Goal: Use online tool/utility: Utilize a website feature to perform a specific function

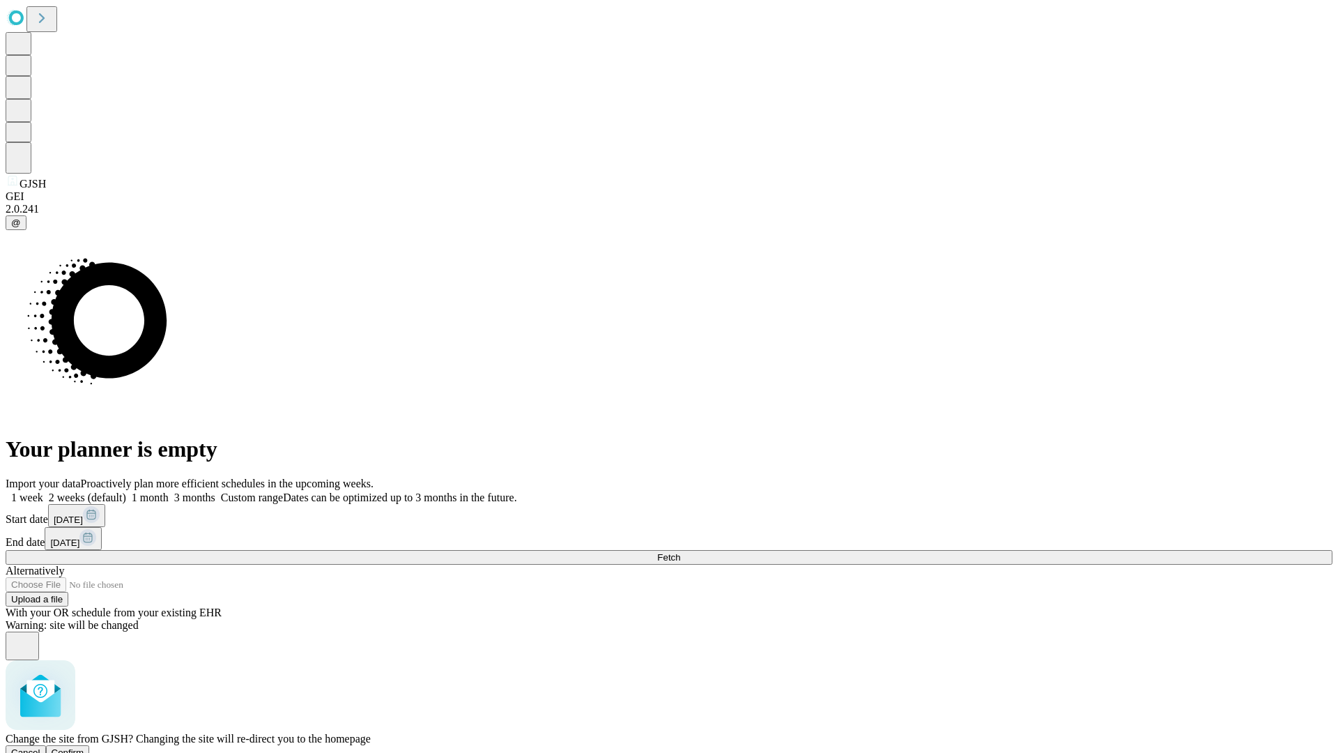
click at [84, 747] on span "Confirm" at bounding box center [68, 752] width 33 height 10
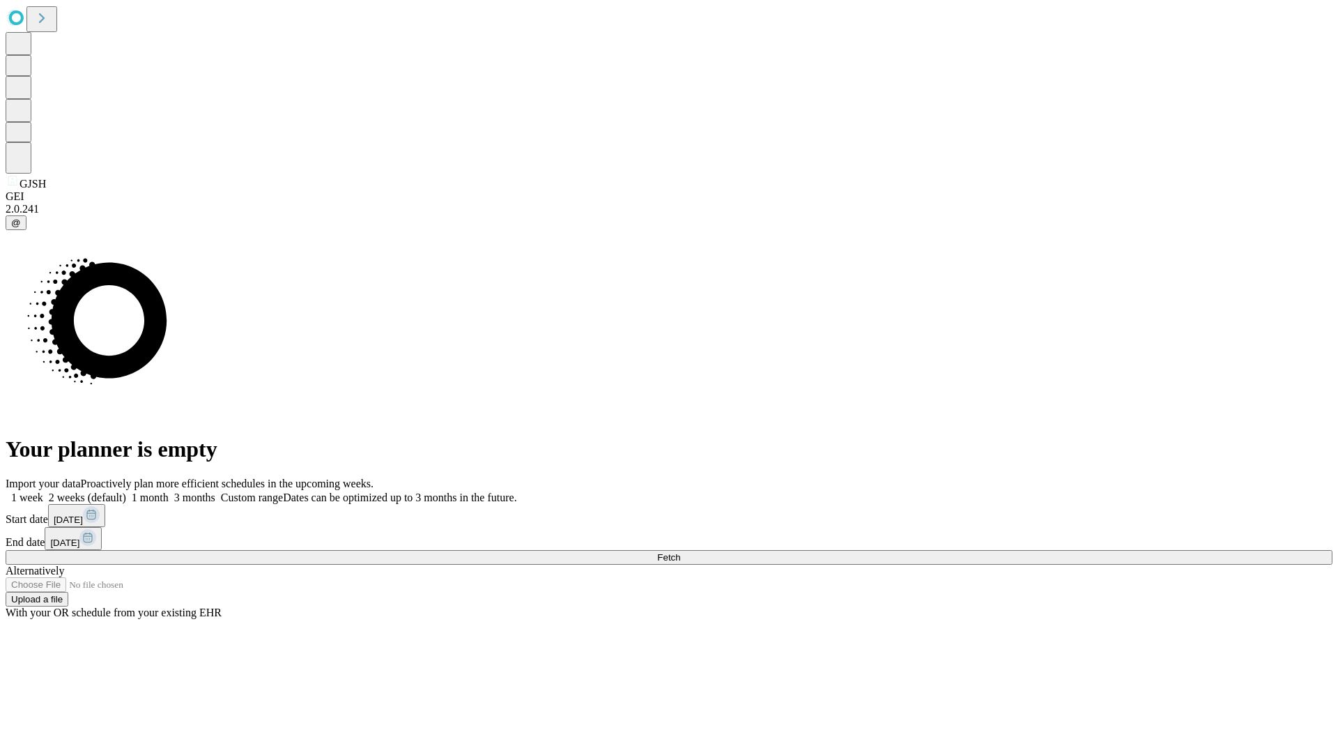
click at [169, 491] on label "1 month" at bounding box center [147, 497] width 43 height 12
click at [680, 552] on span "Fetch" at bounding box center [668, 557] width 23 height 10
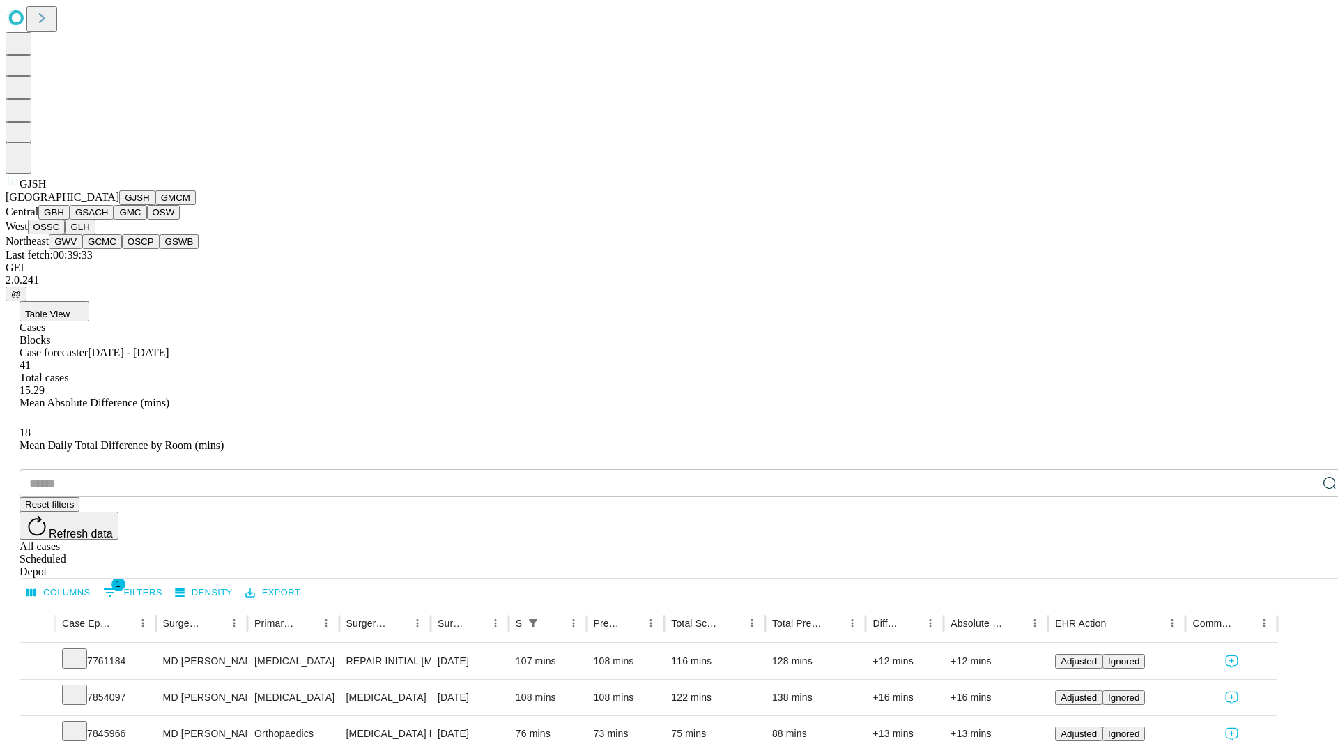
click at [155, 205] on button "GMCM" at bounding box center [175, 197] width 40 height 15
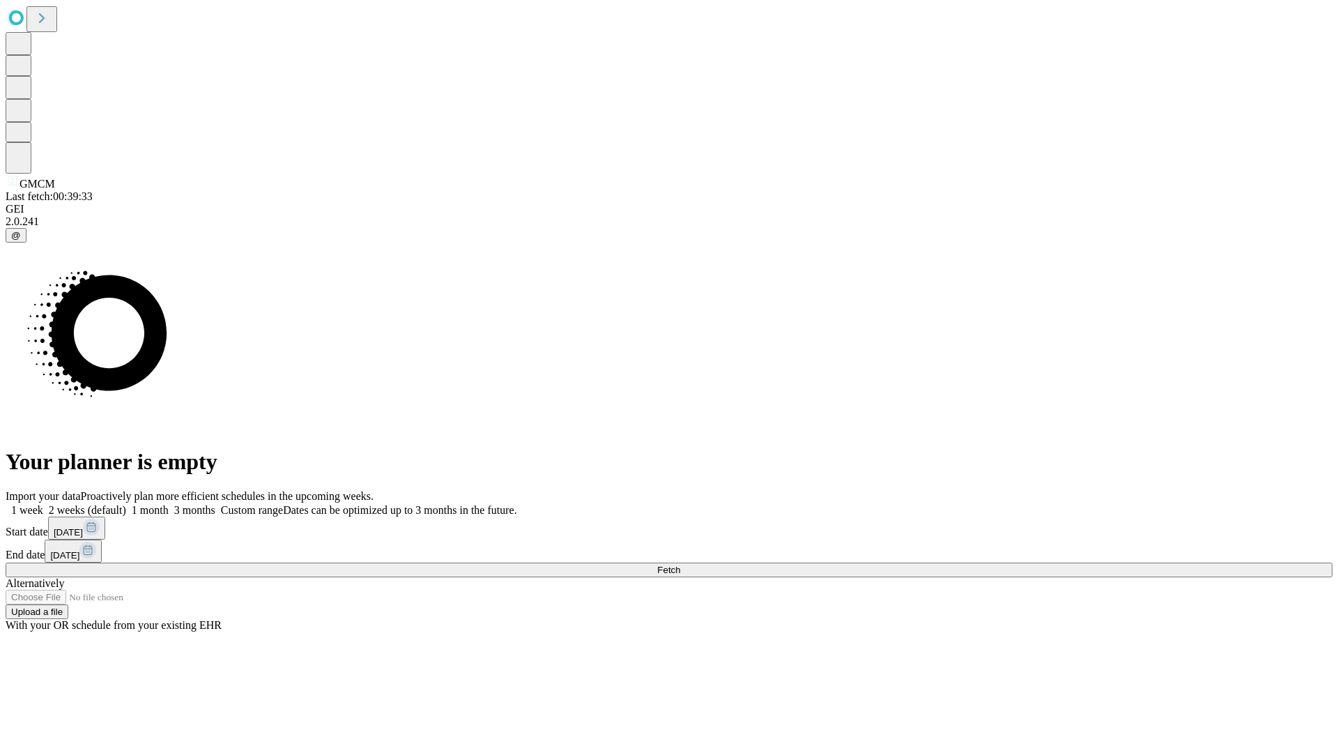
click at [169, 504] on label "1 month" at bounding box center [147, 510] width 43 height 12
click at [680, 564] on span "Fetch" at bounding box center [668, 569] width 23 height 10
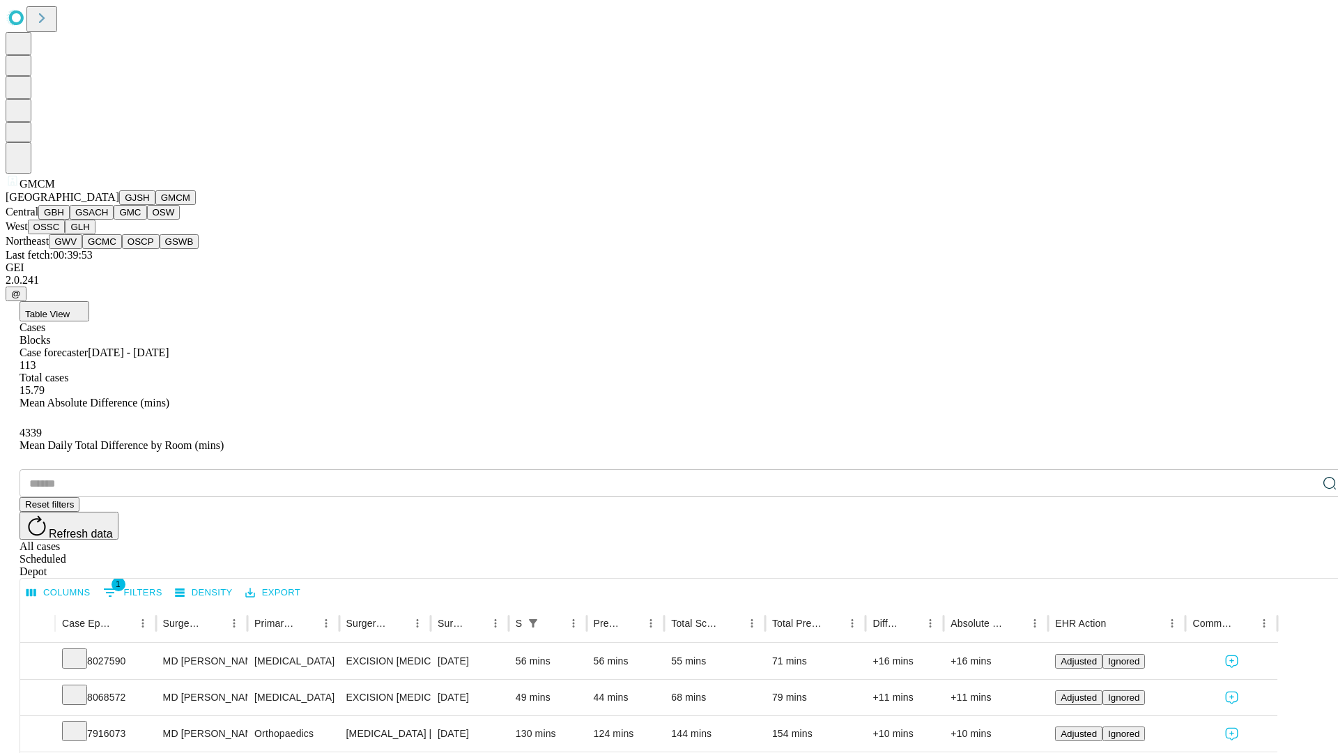
click at [70, 220] on button "GBH" at bounding box center [53, 212] width 31 height 15
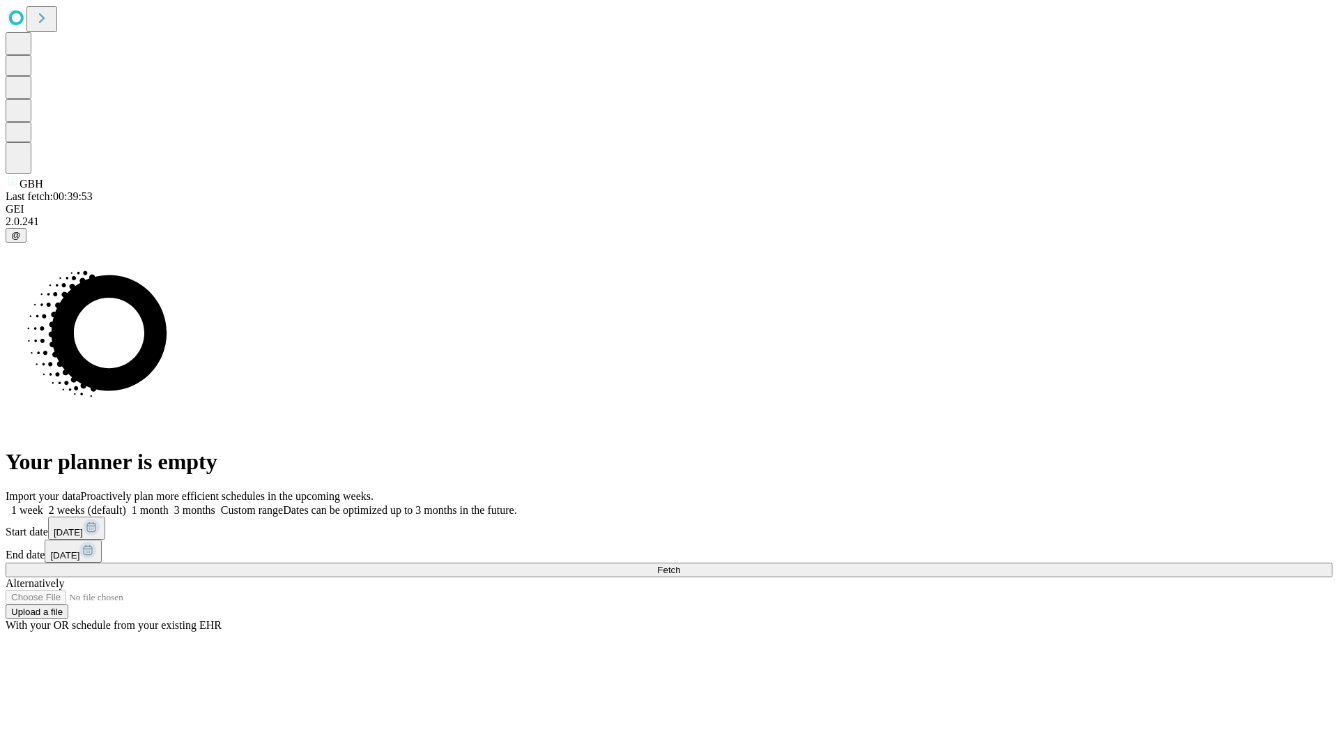
click at [680, 564] on span "Fetch" at bounding box center [668, 569] width 23 height 10
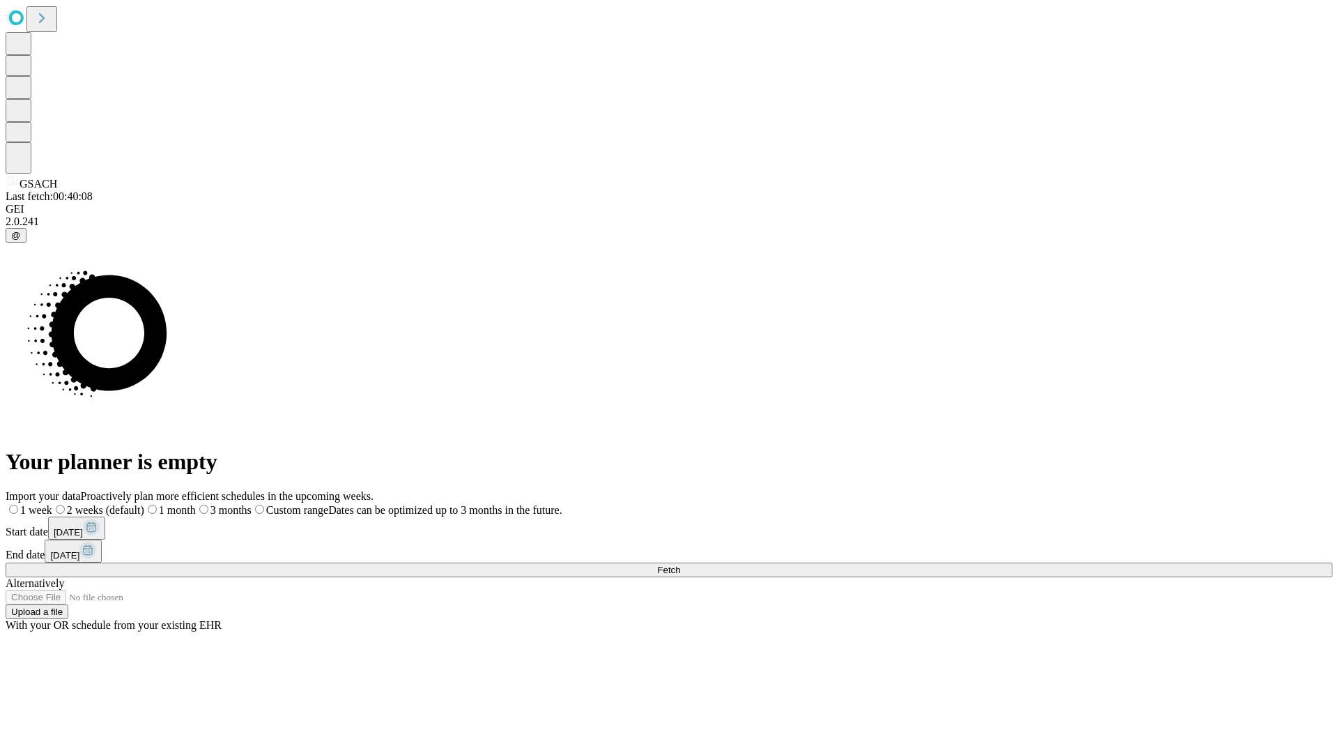
click at [196, 504] on label "1 month" at bounding box center [170, 510] width 52 height 12
click at [680, 564] on span "Fetch" at bounding box center [668, 569] width 23 height 10
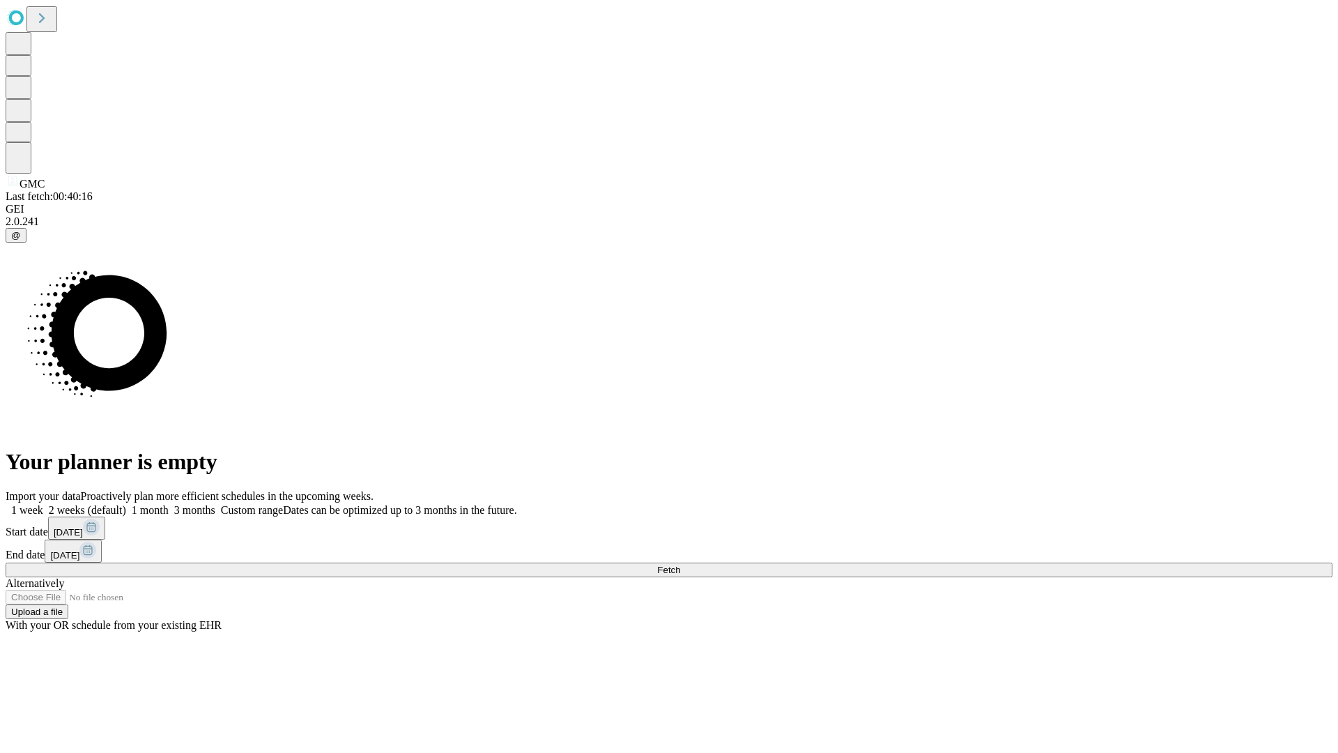
click at [680, 564] on span "Fetch" at bounding box center [668, 569] width 23 height 10
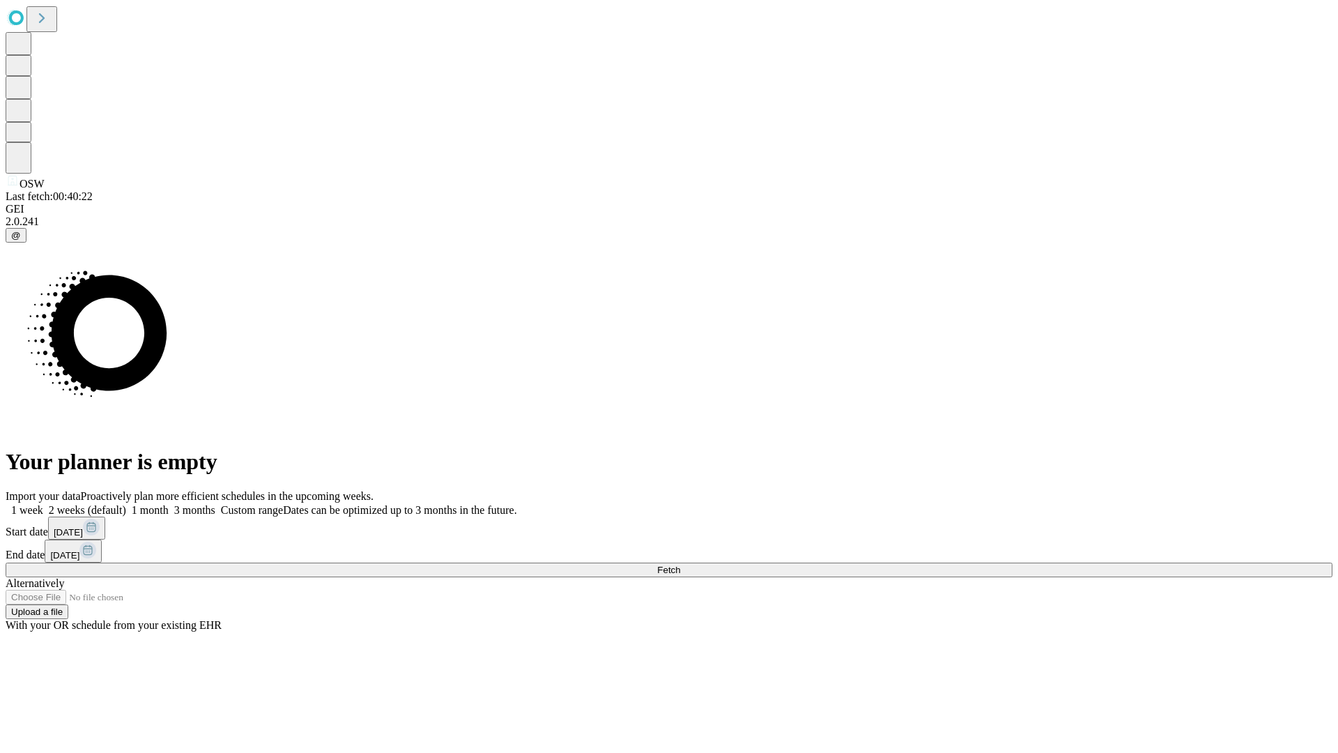
click at [169, 504] on label "1 month" at bounding box center [147, 510] width 43 height 12
click at [680, 564] on span "Fetch" at bounding box center [668, 569] width 23 height 10
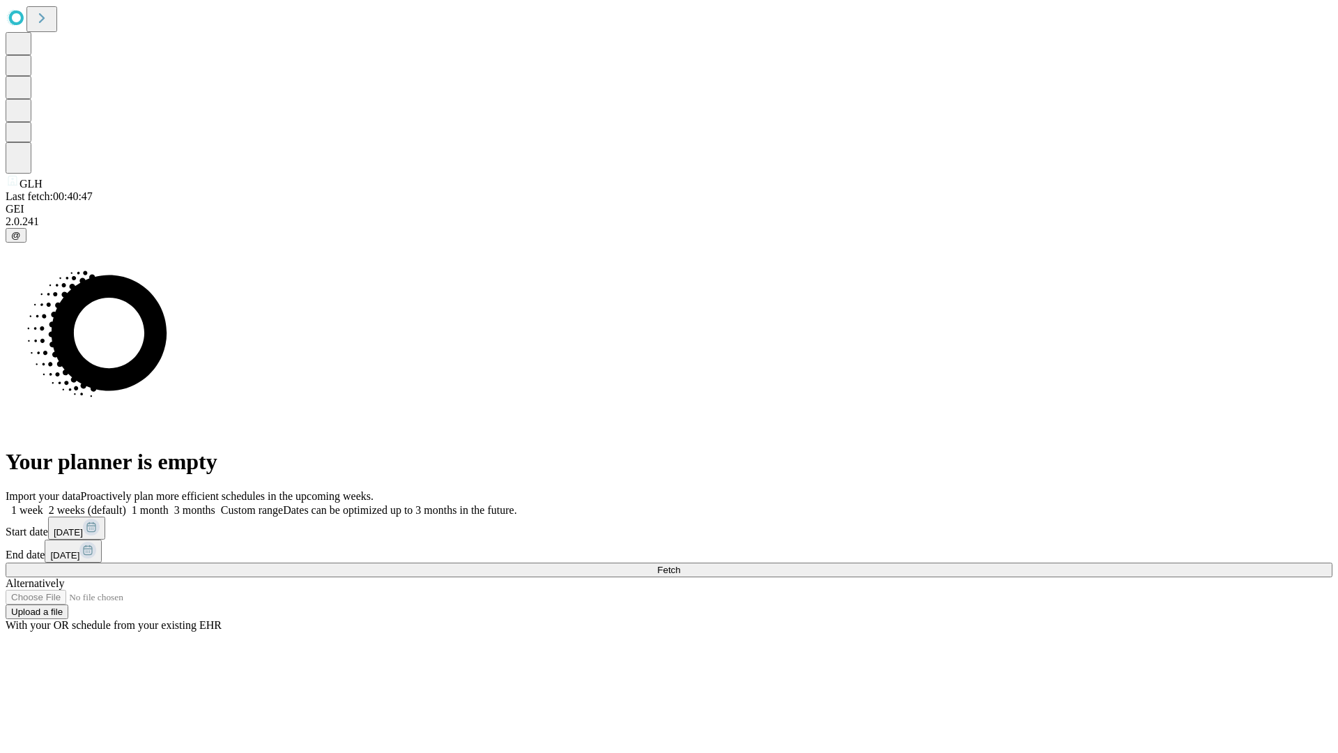
click at [169, 504] on label "1 month" at bounding box center [147, 510] width 43 height 12
click at [680, 564] on span "Fetch" at bounding box center [668, 569] width 23 height 10
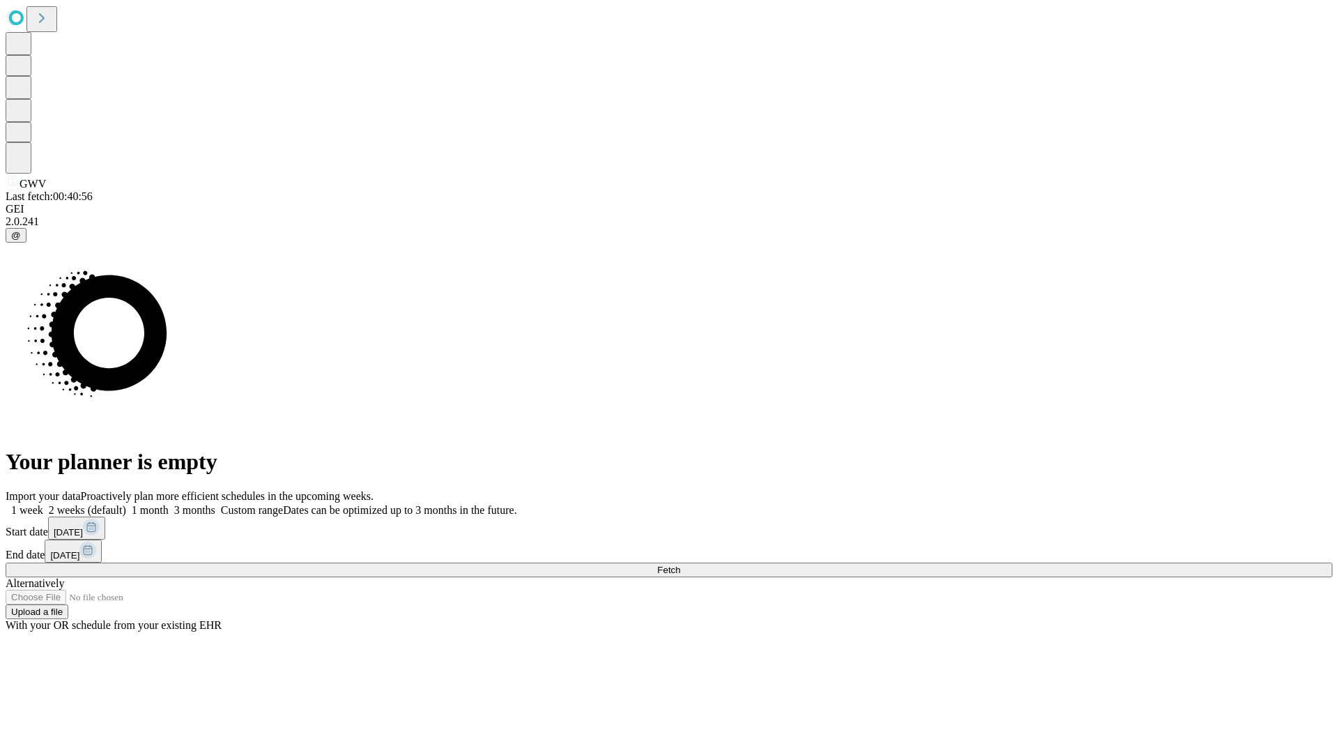
click at [169, 504] on label "1 month" at bounding box center [147, 510] width 43 height 12
click at [680, 564] on span "Fetch" at bounding box center [668, 569] width 23 height 10
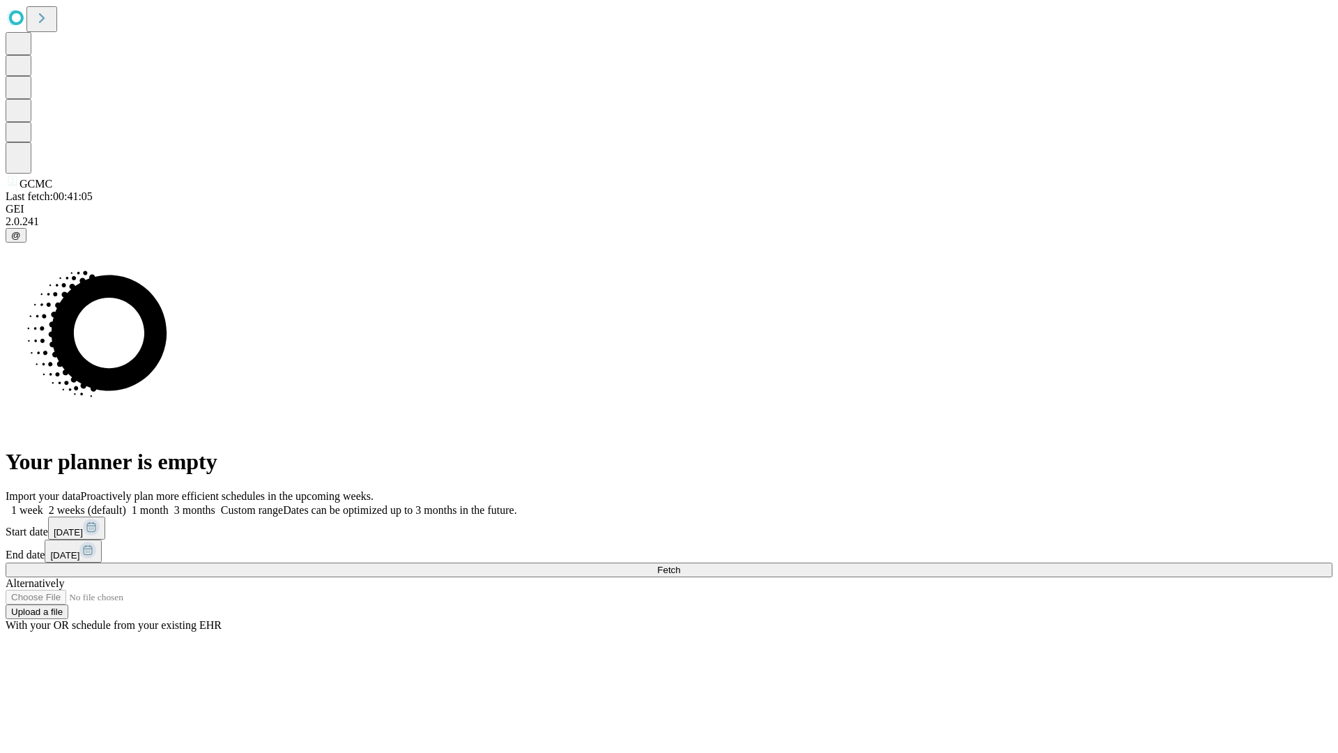
click at [169, 504] on label "1 month" at bounding box center [147, 510] width 43 height 12
click at [680, 564] on span "Fetch" at bounding box center [668, 569] width 23 height 10
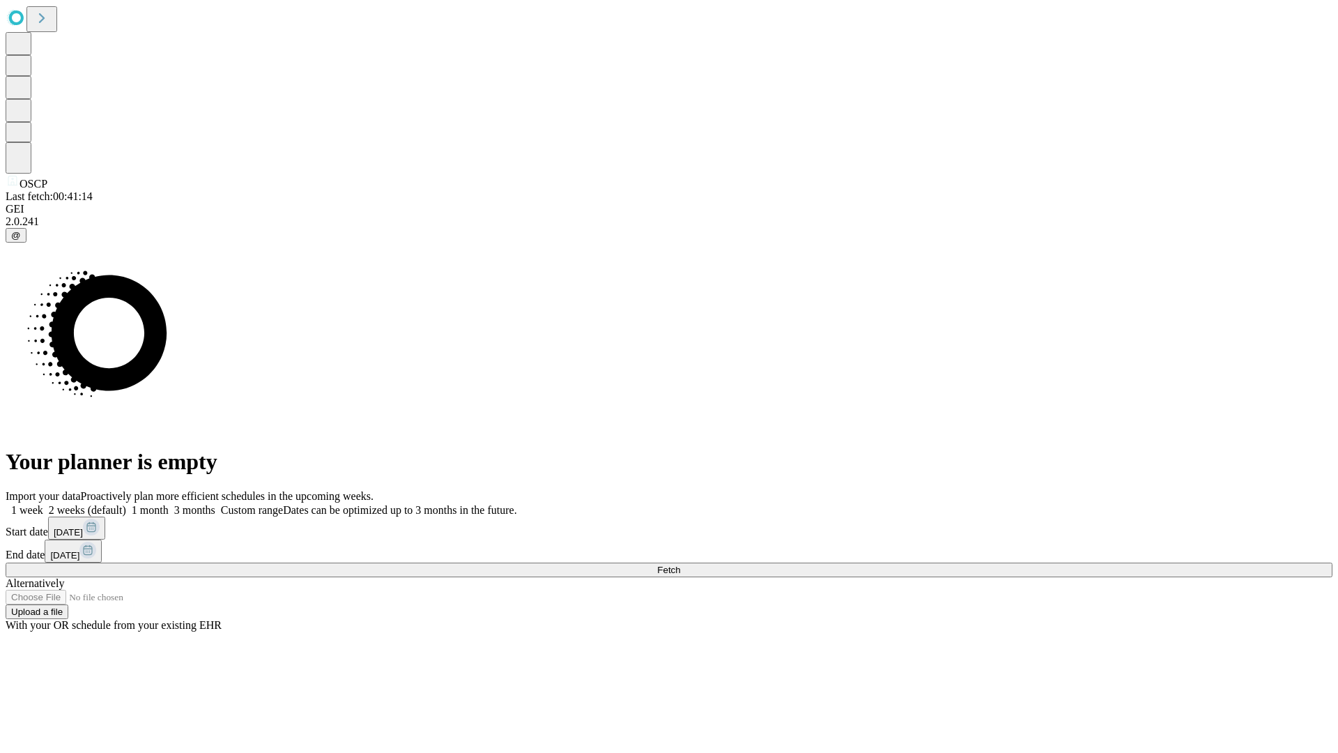
click at [680, 564] on span "Fetch" at bounding box center [668, 569] width 23 height 10
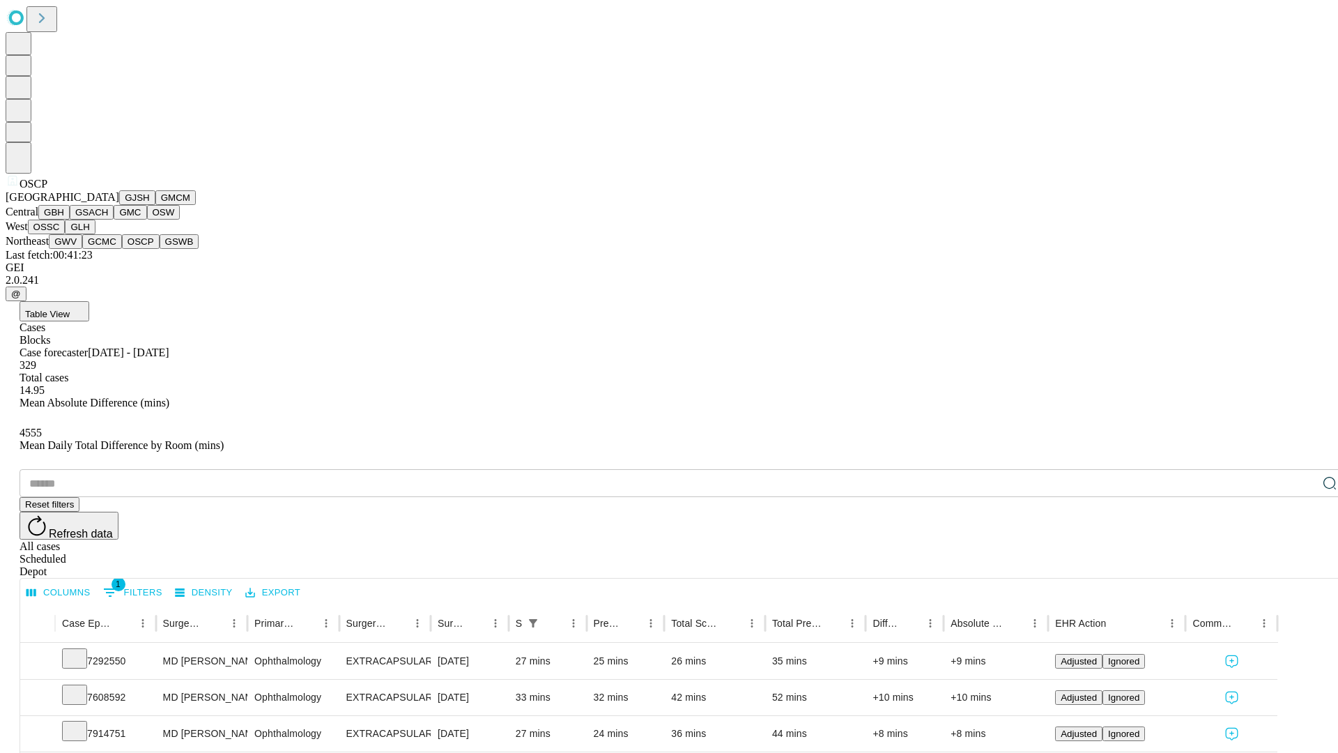
click at [160, 249] on button "GSWB" at bounding box center [180, 241] width 40 height 15
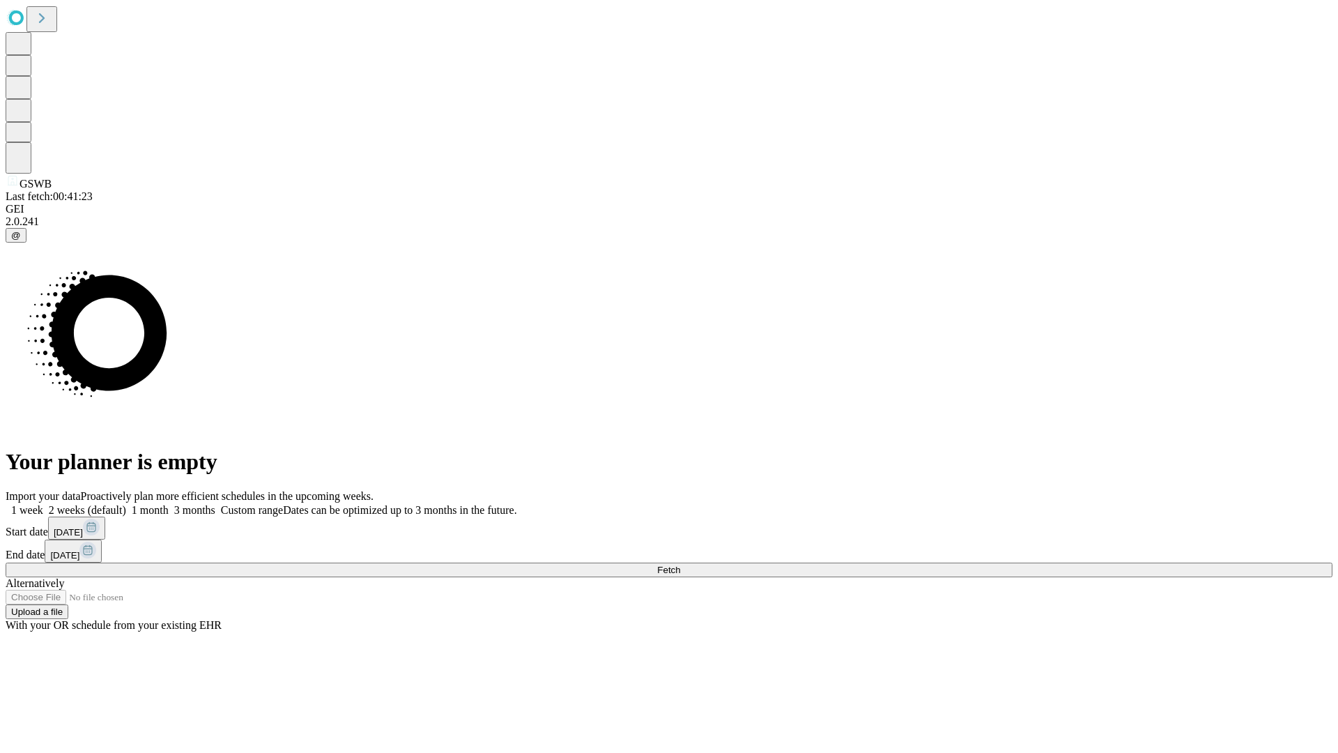
click at [169, 504] on label "1 month" at bounding box center [147, 510] width 43 height 12
click at [680, 564] on span "Fetch" at bounding box center [668, 569] width 23 height 10
